Goal: Task Accomplishment & Management: Manage account settings

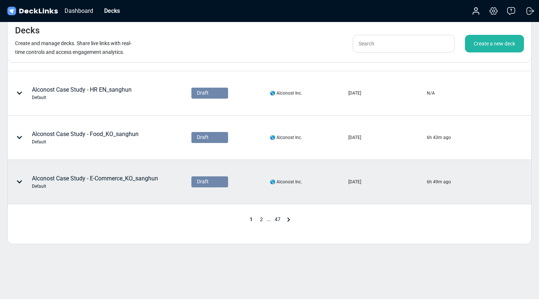
scroll to position [344, 0]
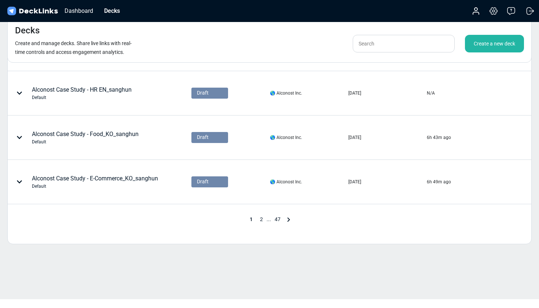
click at [261, 221] on span "2" at bounding box center [261, 219] width 10 height 6
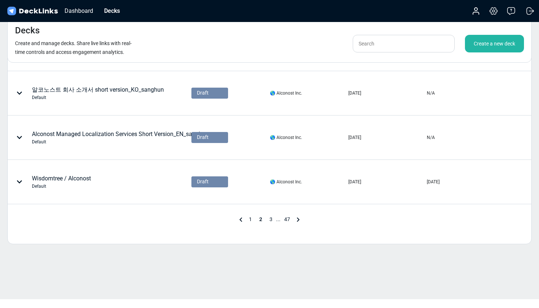
click at [271, 219] on span "3" at bounding box center [271, 219] width 10 height 6
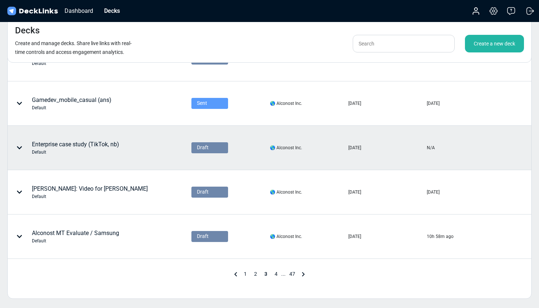
scroll to position [284, 0]
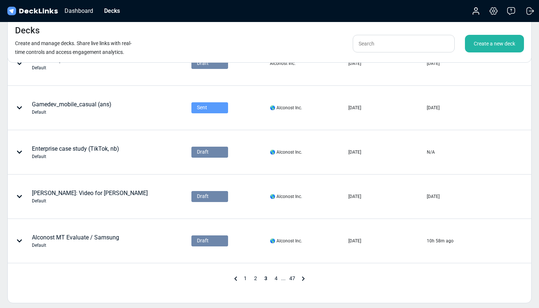
click at [490, 44] on div "Create a new deck" at bounding box center [494, 44] width 59 height 18
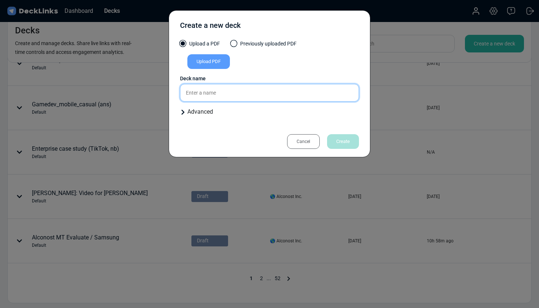
click at [217, 91] on input "text" at bounding box center [269, 93] width 179 height 18
type input "Video Subscription"
click at [208, 63] on div "Upload PDF" at bounding box center [208, 61] width 43 height 15
click at [0, 0] on input "Upload PDF" at bounding box center [0, 0] width 0 height 0
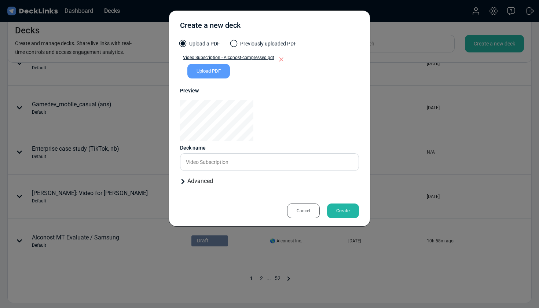
click at [344, 210] on div "Create" at bounding box center [343, 210] width 32 height 15
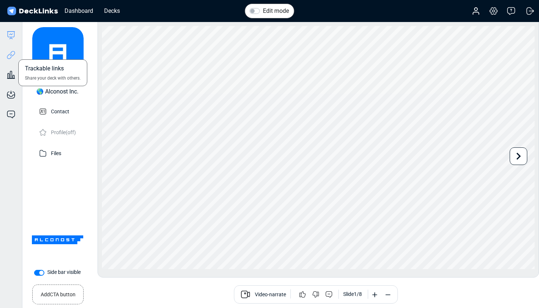
click at [12, 54] on icon at bounding box center [11, 55] width 9 height 9
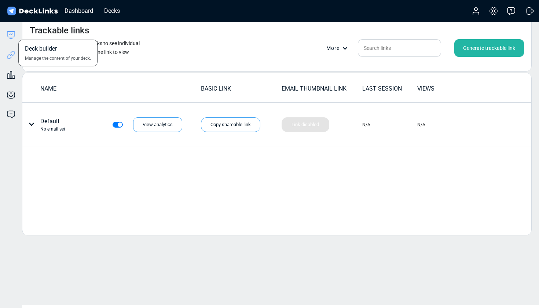
click at [12, 36] on icon at bounding box center [11, 35] width 9 height 9
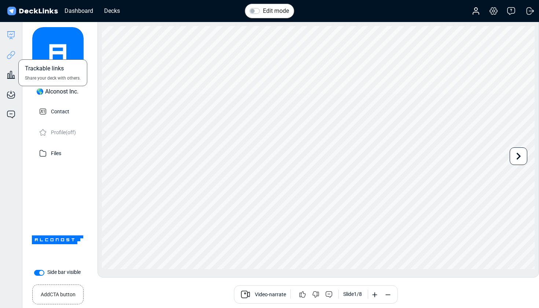
click at [11, 51] on icon at bounding box center [11, 55] width 9 height 9
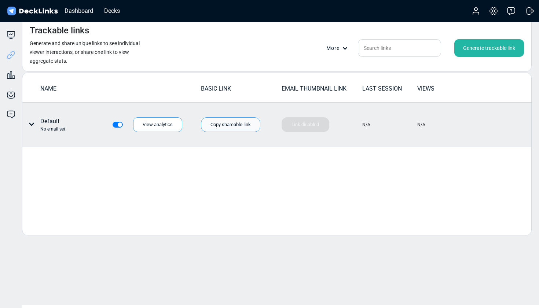
click at [241, 125] on div "Copy shareable link" at bounding box center [230, 124] width 59 height 15
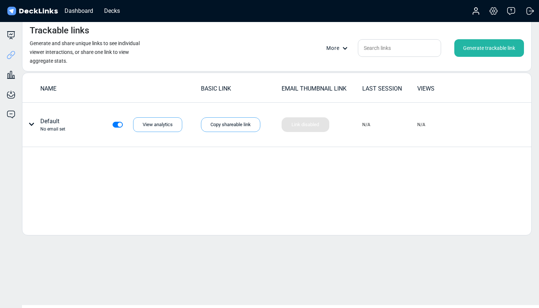
click at [23, 10] on img at bounding box center [32, 11] width 53 height 11
click at [80, 9] on div "Dashboard" at bounding box center [79, 10] width 36 height 9
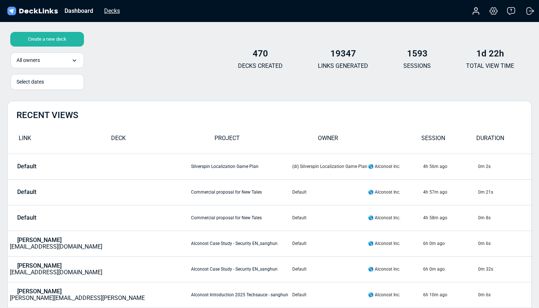
click at [115, 11] on div "Decks" at bounding box center [111, 10] width 23 height 9
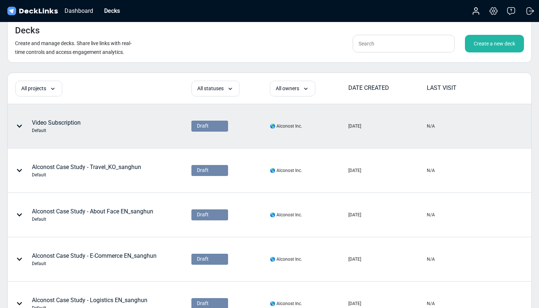
click at [19, 125] on icon at bounding box center [19, 126] width 6 height 6
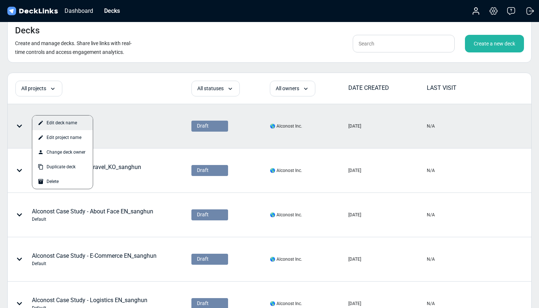
click at [49, 121] on div "Edit deck name" at bounding box center [62, 122] width 60 height 15
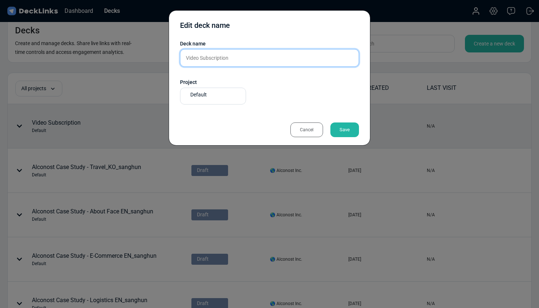
click at [186, 57] on input "Video Subscription" at bounding box center [269, 58] width 179 height 18
type input "[PERSON_NAME]: Video Subscription"
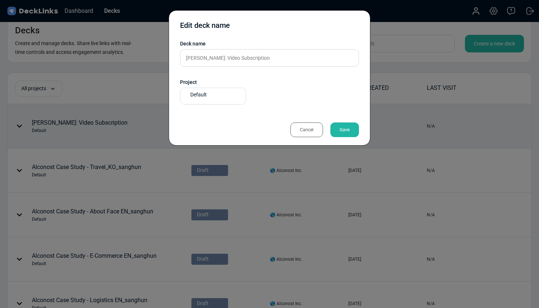
click at [345, 132] on div "Save" at bounding box center [344, 129] width 29 height 15
